Goal: Browse casually: Explore the website without a specific task or goal

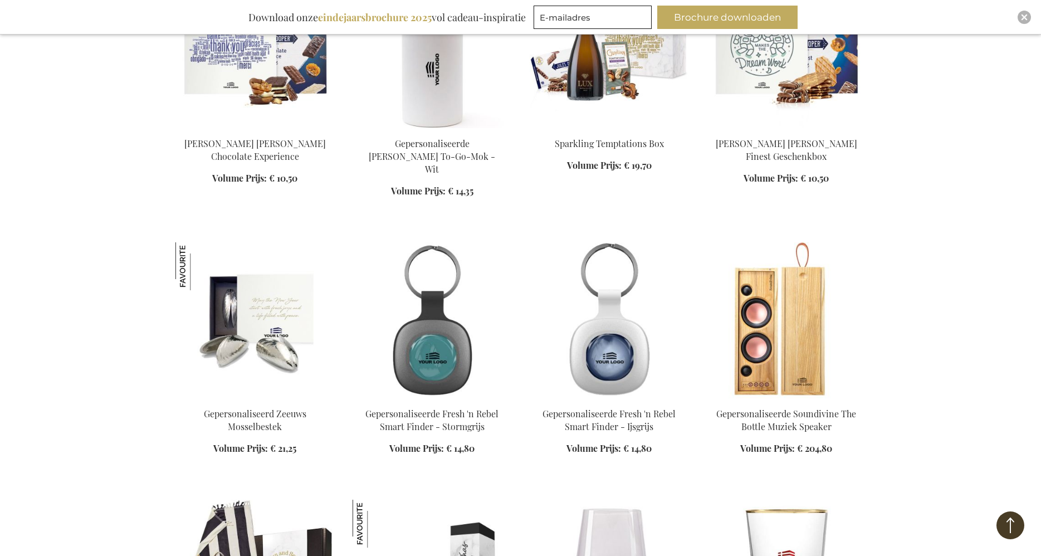
scroll to position [511, 0]
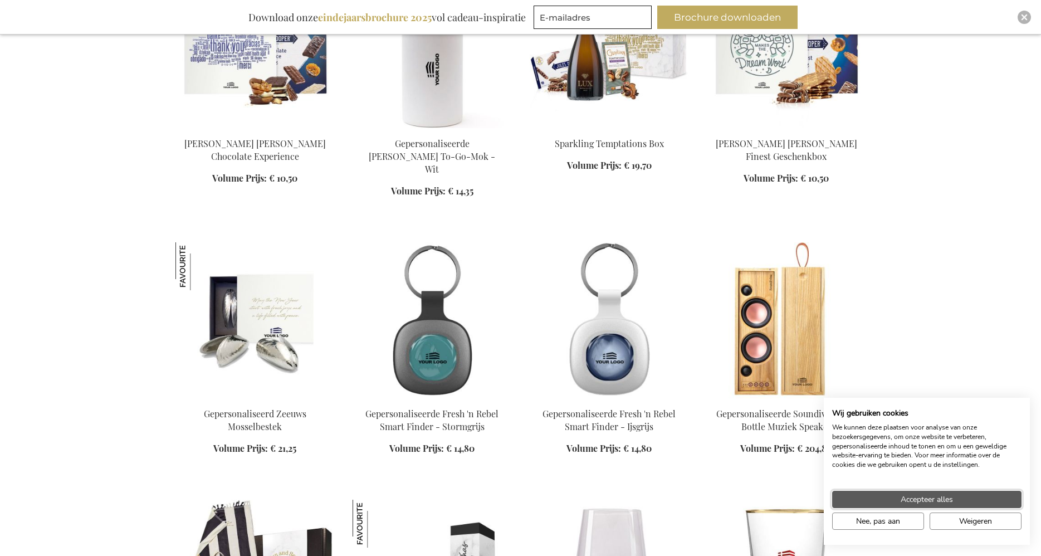
click at [930, 502] on span "Accepteer alles" at bounding box center [927, 499] width 52 height 12
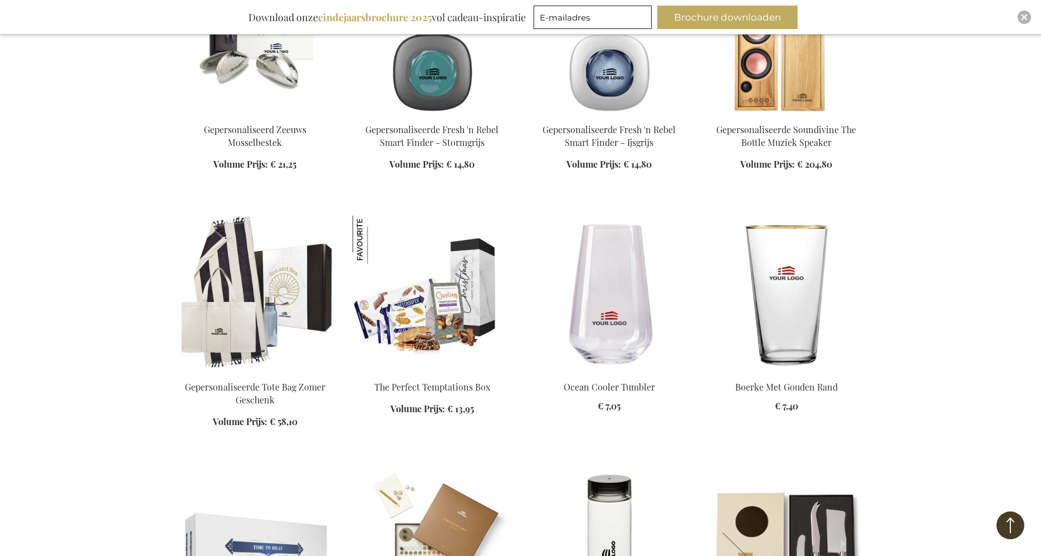
scroll to position [1079, 0]
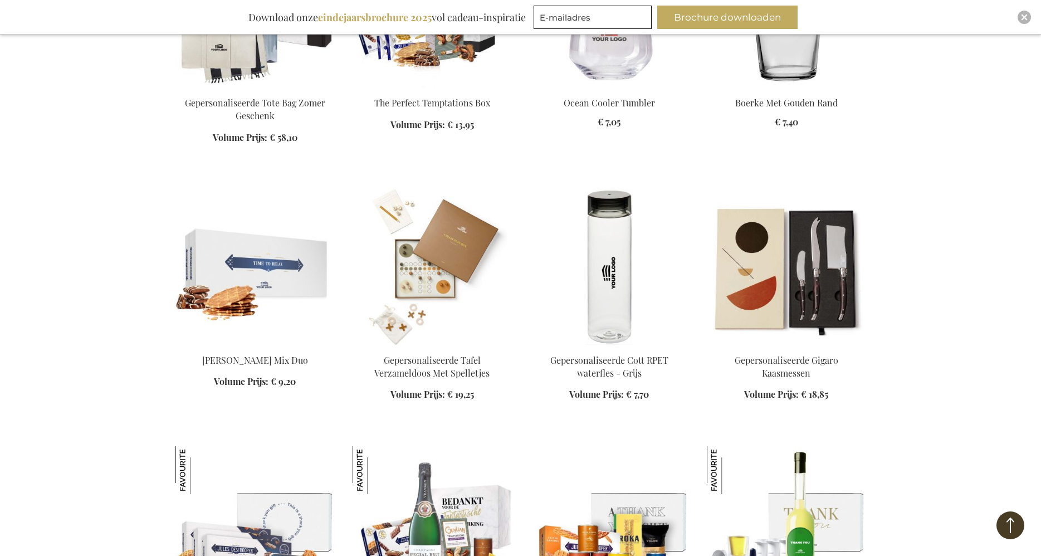
scroll to position [1250, 0]
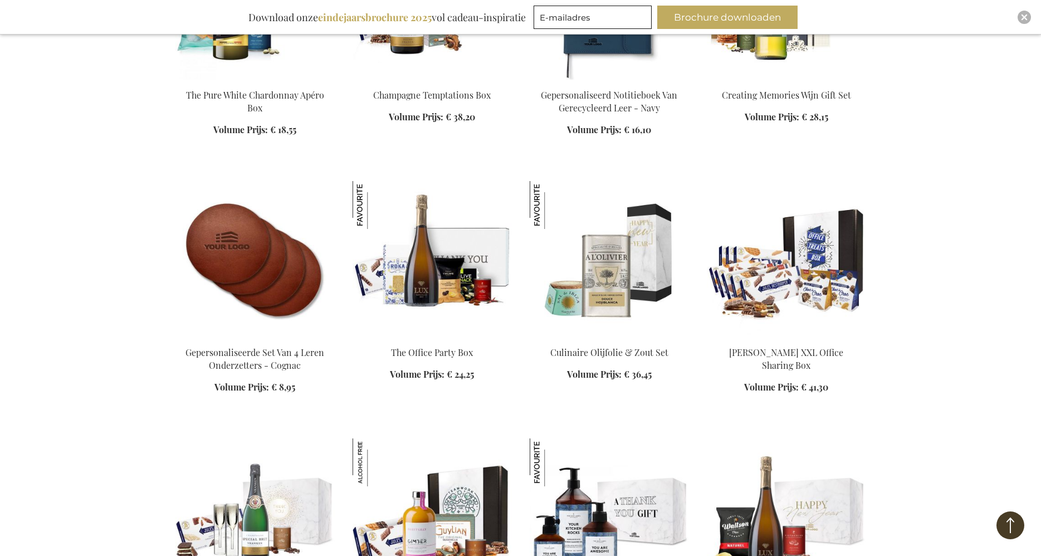
scroll to position [2613, 0]
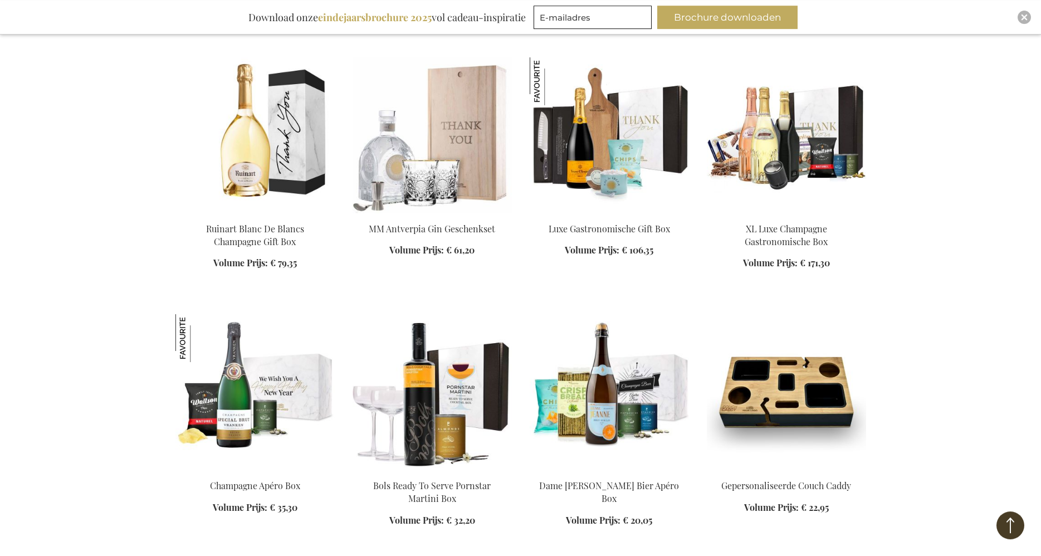
scroll to position [3295, 0]
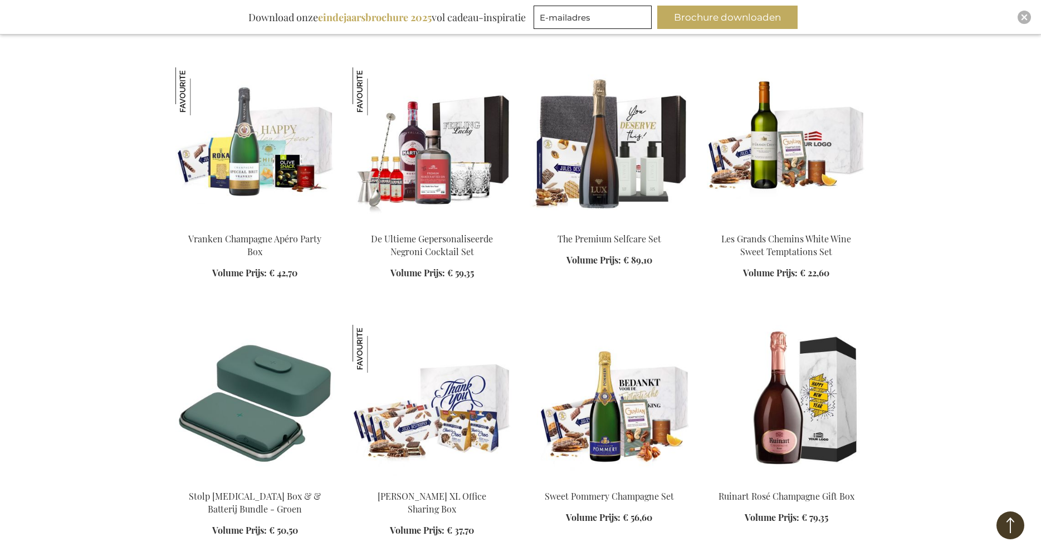
scroll to position [4829, 0]
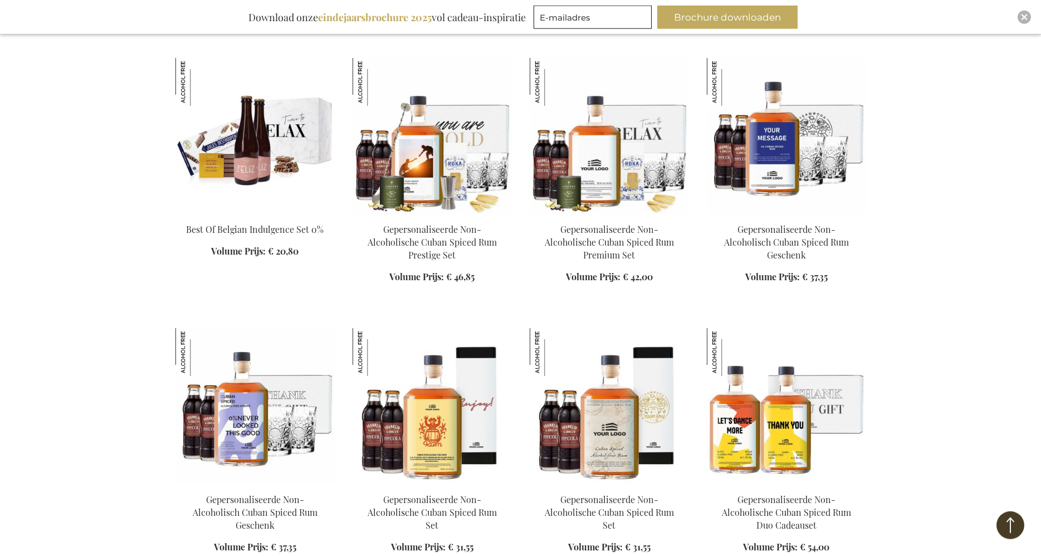
scroll to position [5340, 0]
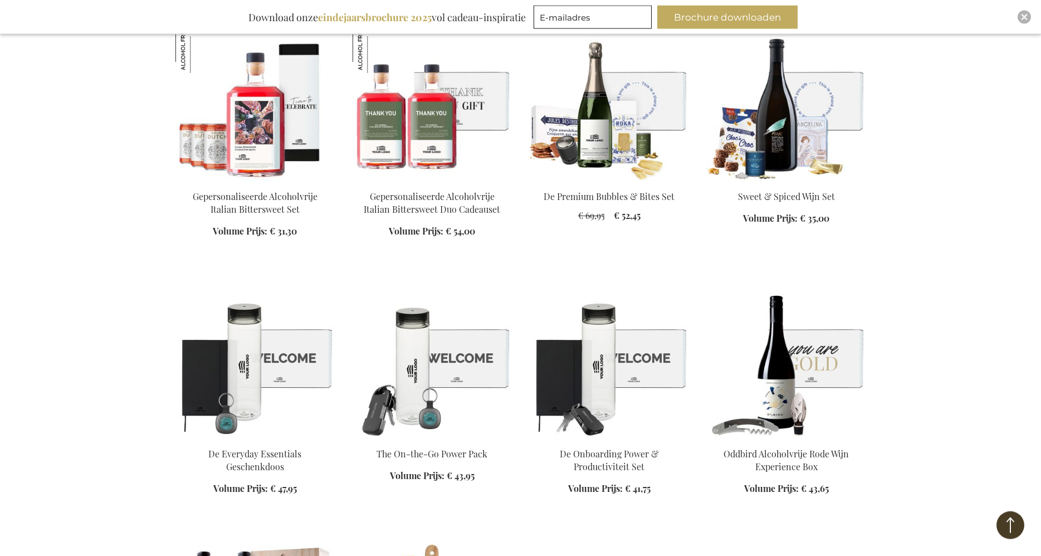
scroll to position [6704, 0]
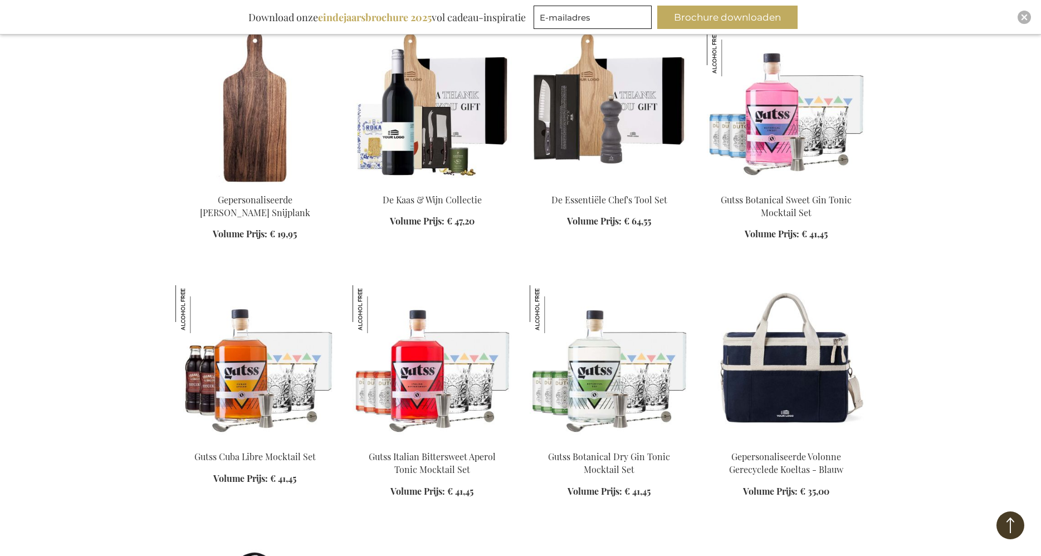
scroll to position [8181, 0]
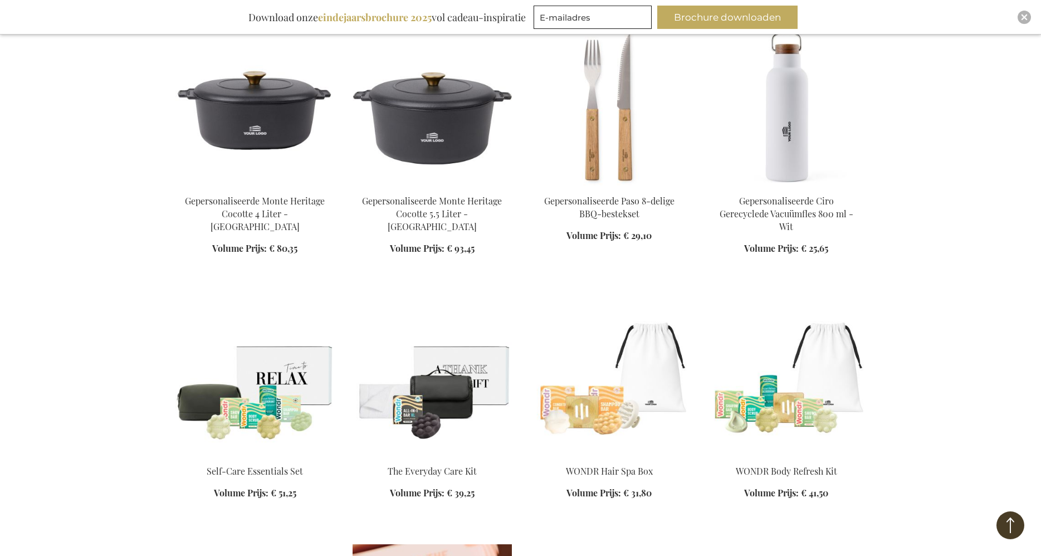
scroll to position [10169, 0]
